Goal: Information Seeking & Learning: Learn about a topic

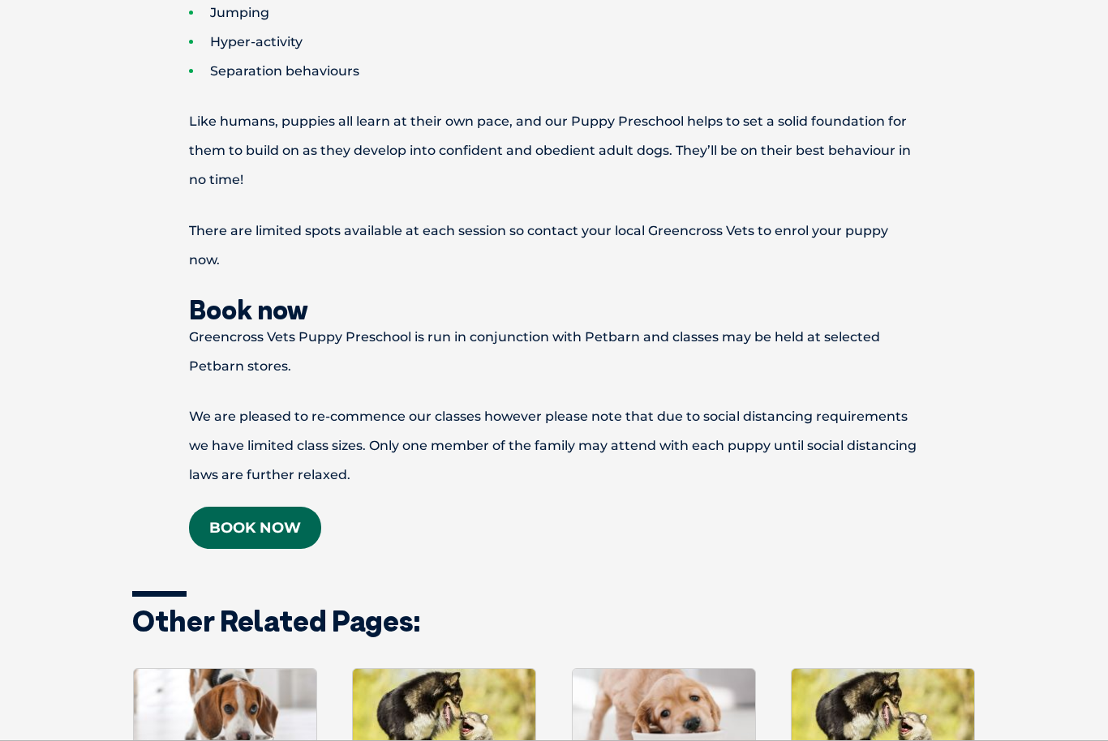
scroll to position [2090, 0]
click at [245, 86] on li "Separation behaviours" at bounding box center [582, 71] width 787 height 29
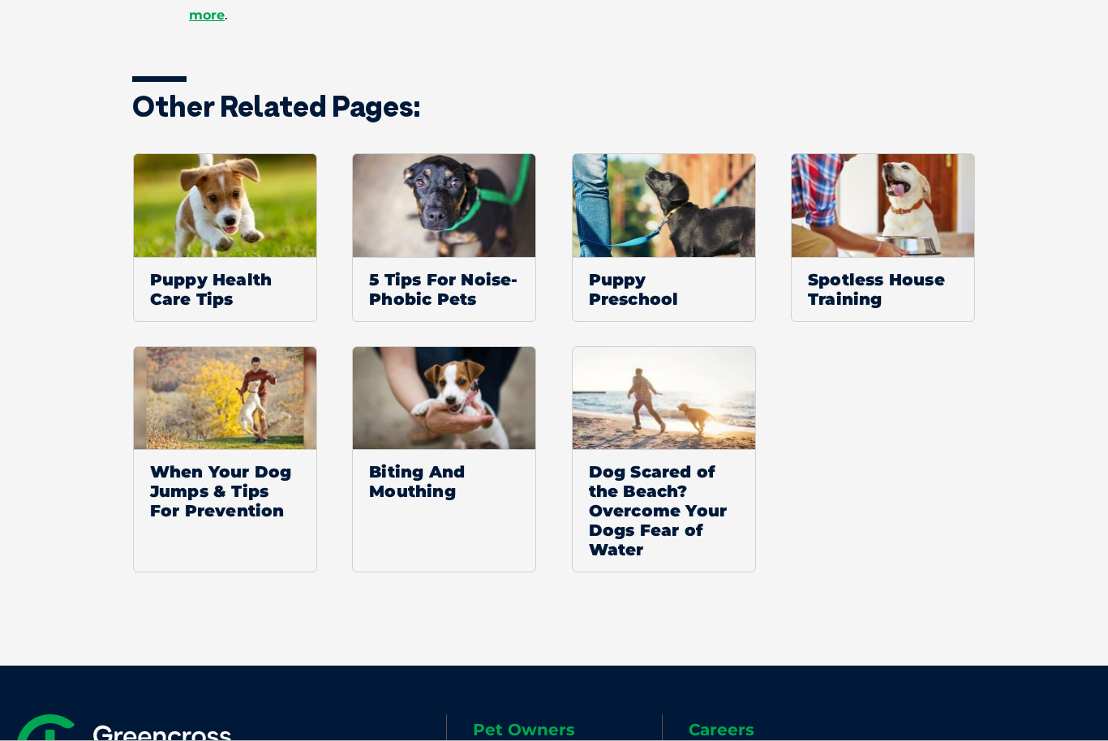
click at [870, 257] on img at bounding box center [883, 205] width 182 height 103
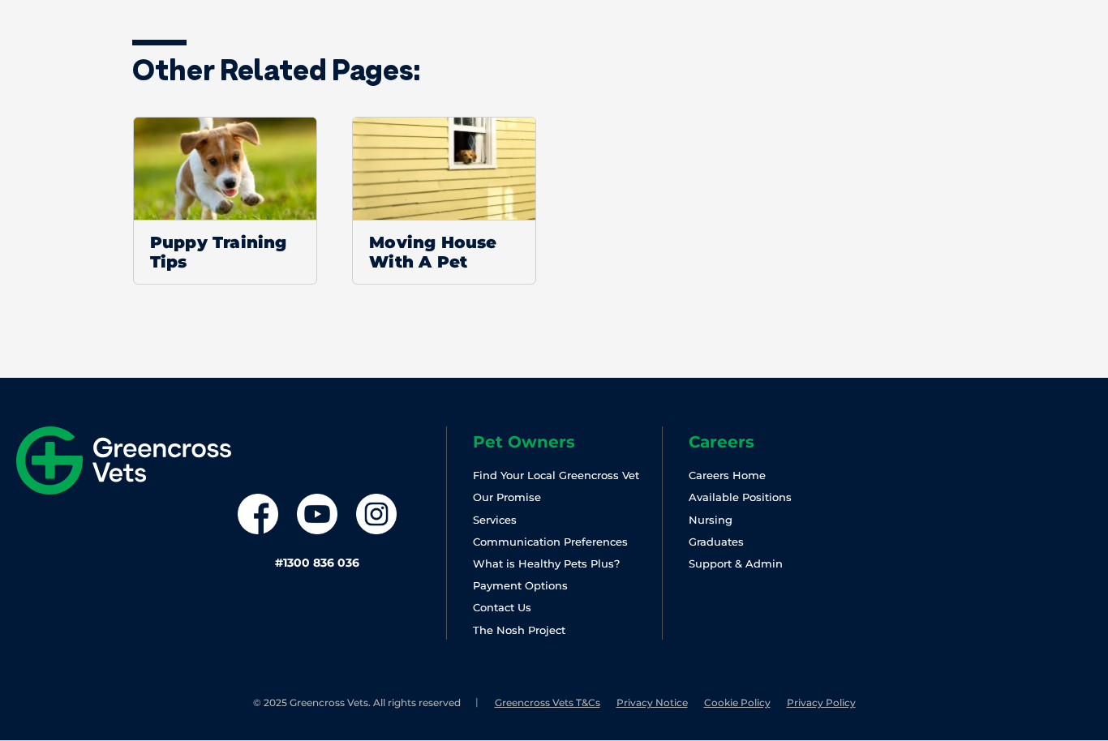
scroll to position [5122, 0]
